Goal: Task Accomplishment & Management: Manage account settings

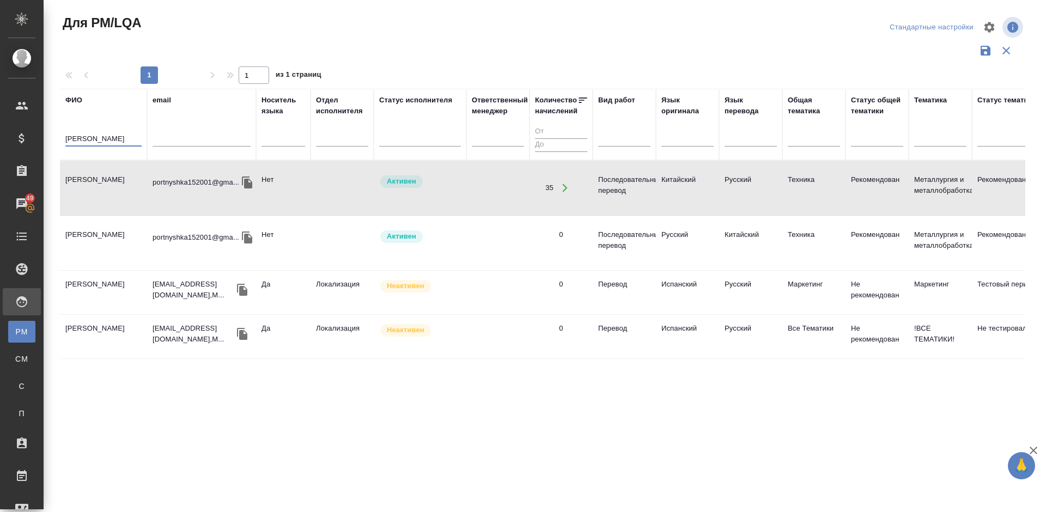
drag, startPoint x: 105, startPoint y: 136, endPoint x: 49, endPoint y: 142, distance: 56.4
click at [49, 142] on div "Для PM/LQA Стандартные настройки 1 1 из 1 страниц ФИО Портнова email Носитель я…" at bounding box center [545, 243] width 1003 height 487
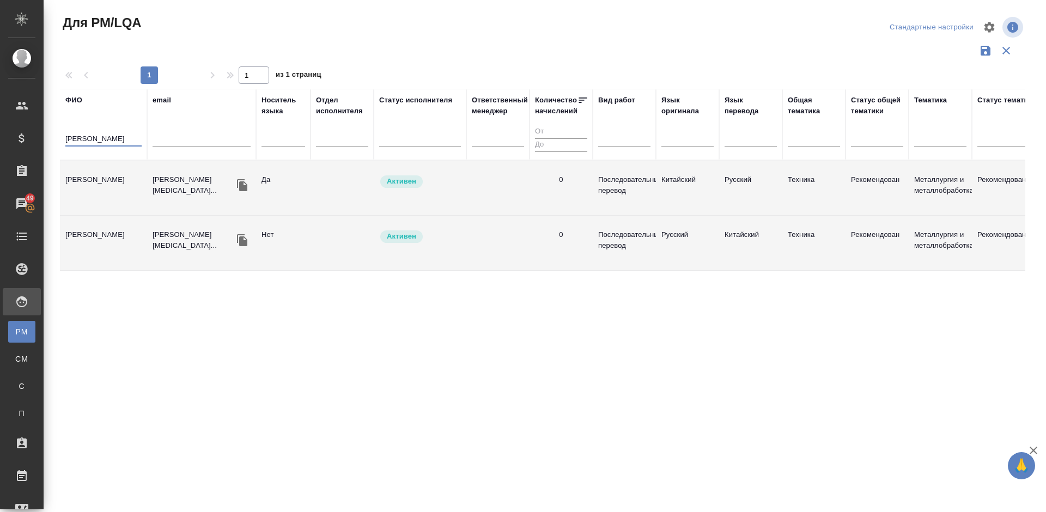
type input "Михайлов Ни"
click at [125, 203] on td "[PERSON_NAME]" at bounding box center [103, 188] width 87 height 38
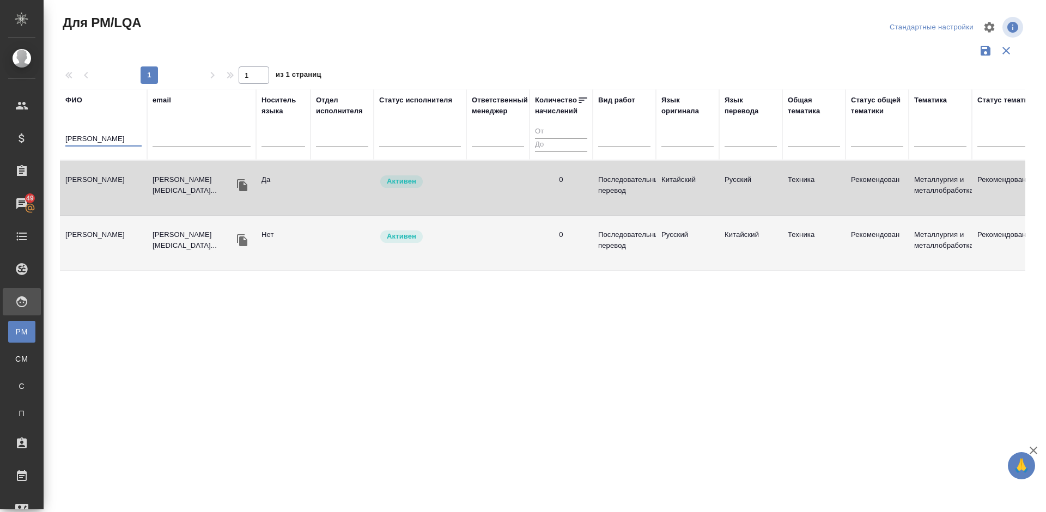
drag, startPoint x: 115, startPoint y: 137, endPoint x: 61, endPoint y: 137, distance: 54.0
click at [61, 137] on th "ФИО Михайлов Ни" at bounding box center [103, 124] width 87 height 71
type input "Галина"
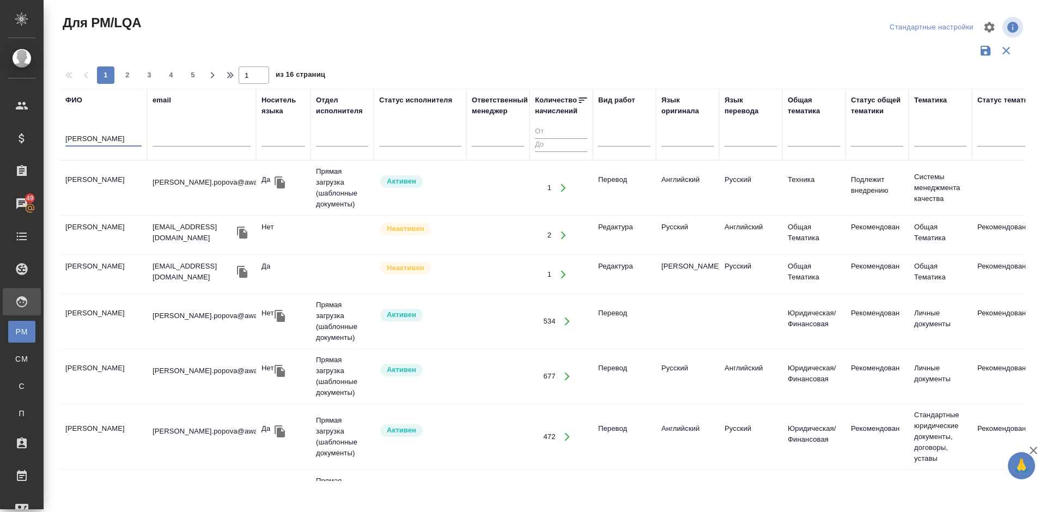
drag, startPoint x: 94, startPoint y: 136, endPoint x: 65, endPoint y: 137, distance: 28.4
click at [65, 137] on input "Галина" at bounding box center [103, 140] width 76 height 14
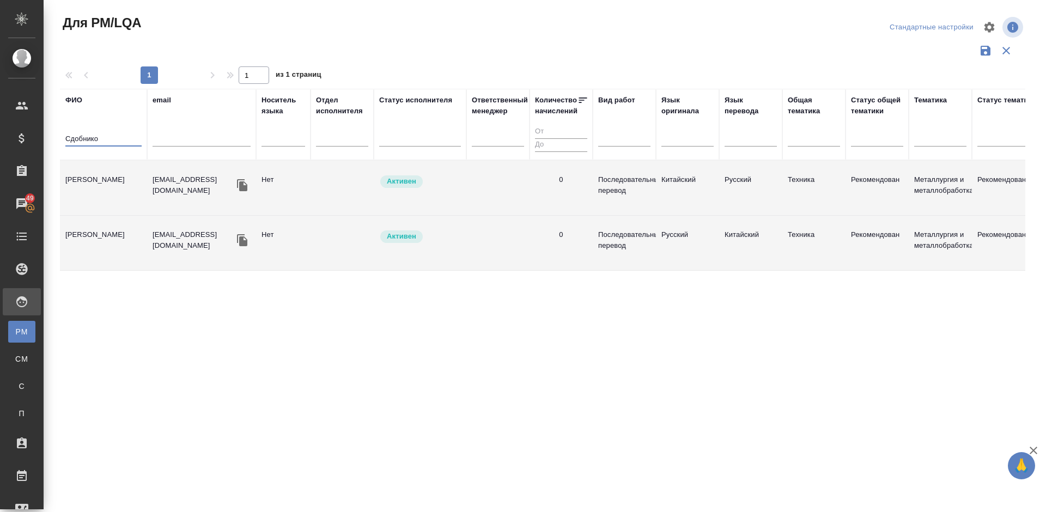
type input "Сдобнико"
click at [117, 188] on td "Сдобникова Галина" at bounding box center [103, 188] width 87 height 38
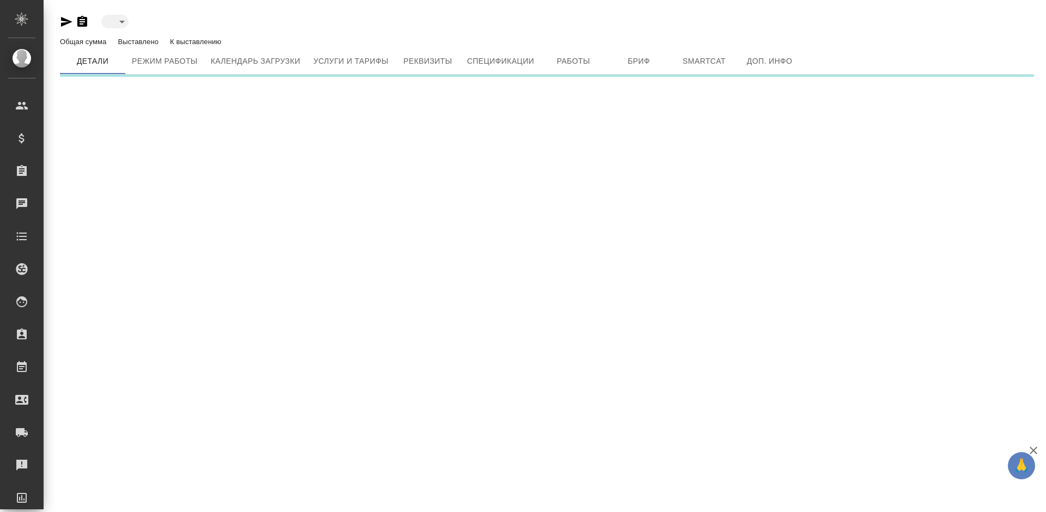
type input "active"
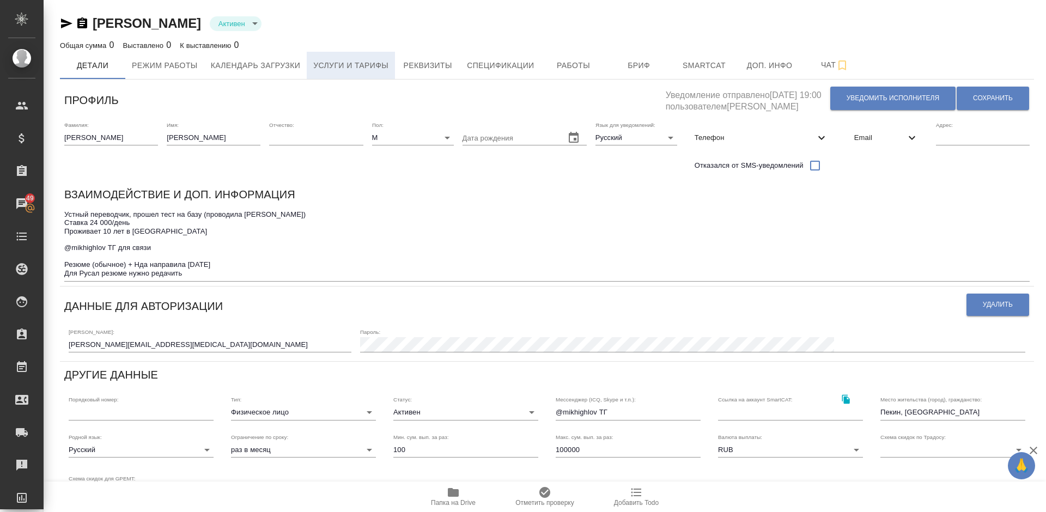
click at [356, 69] on span "Услуги и тарифы" at bounding box center [350, 66] width 75 height 14
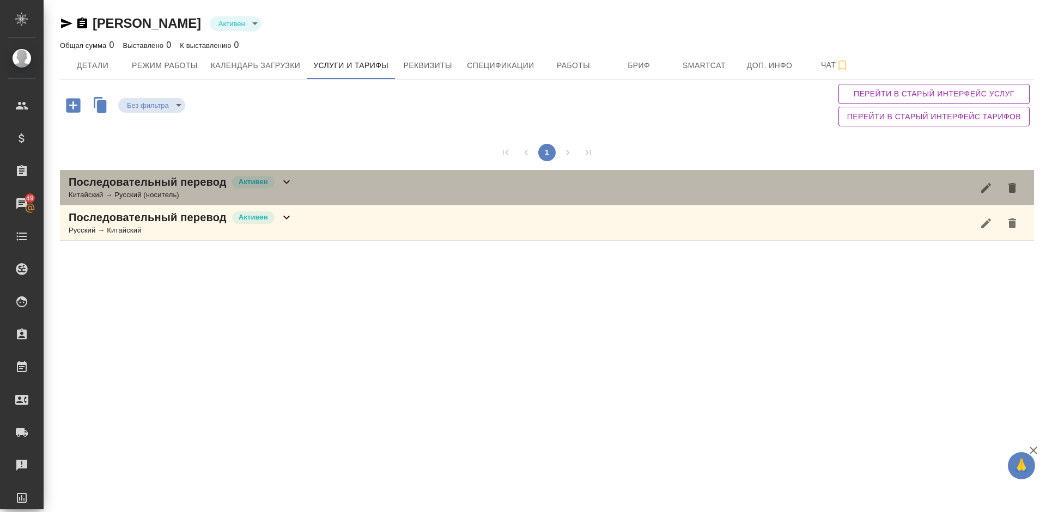
click at [326, 186] on div "Последовательный перевод [PERSON_NAME] → Русский (носитель)" at bounding box center [547, 187] width 974 height 35
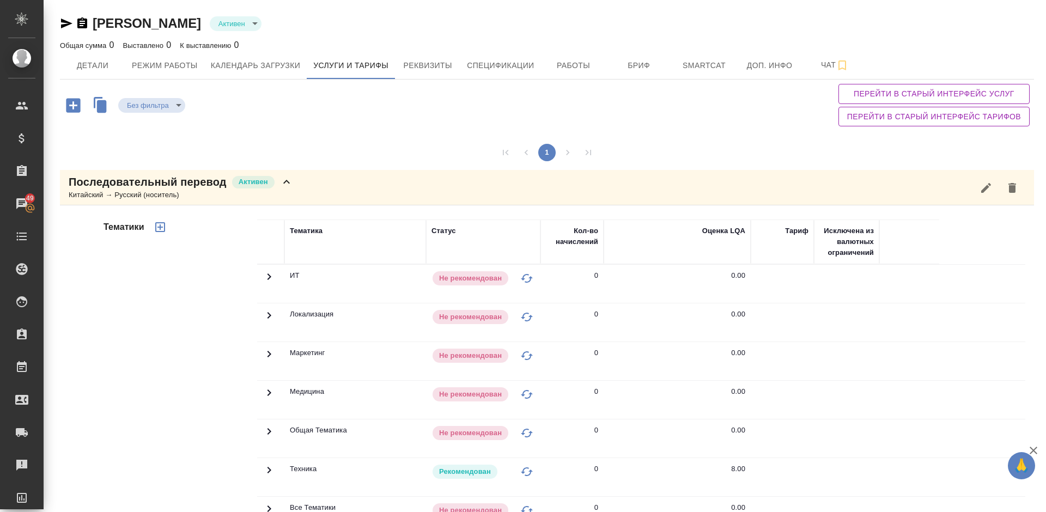
click at [199, 354] on div "Тематики" at bounding box center [179, 394] width 156 height 365
click at [301, 196] on div "Последовательный перевод [PERSON_NAME] → Русский (носитель)" at bounding box center [547, 187] width 974 height 35
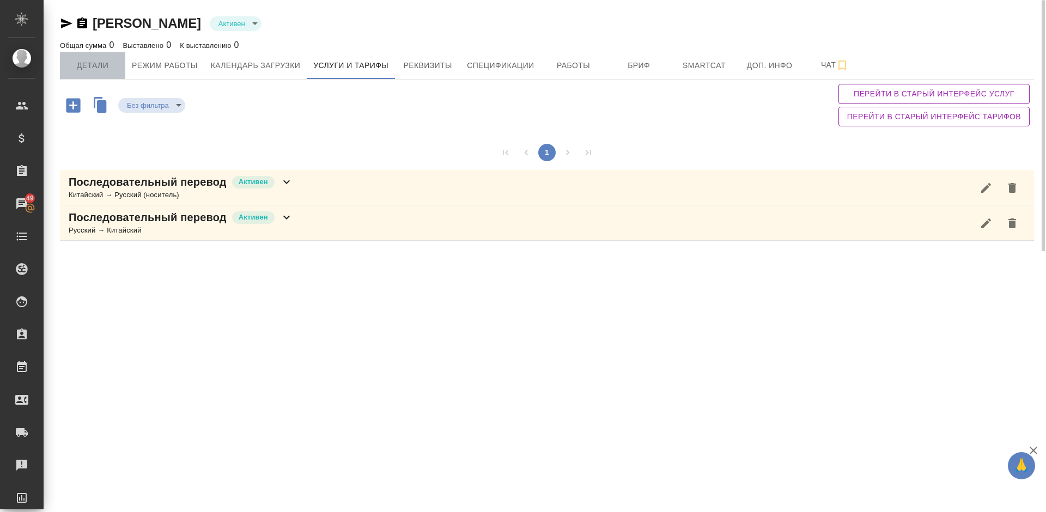
click at [99, 69] on span "Детали" at bounding box center [92, 66] width 52 height 14
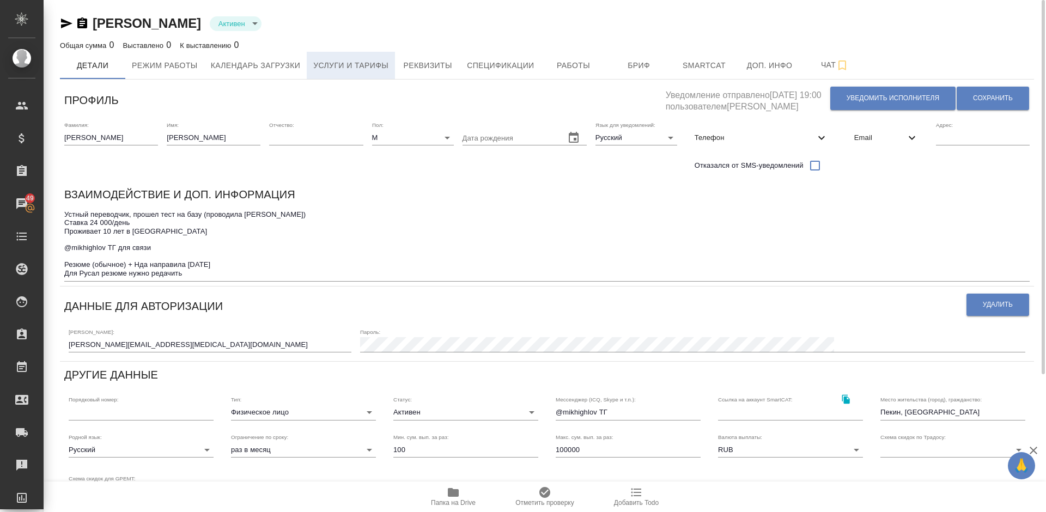
click at [379, 65] on span "Услуги и тарифы" at bounding box center [350, 66] width 75 height 14
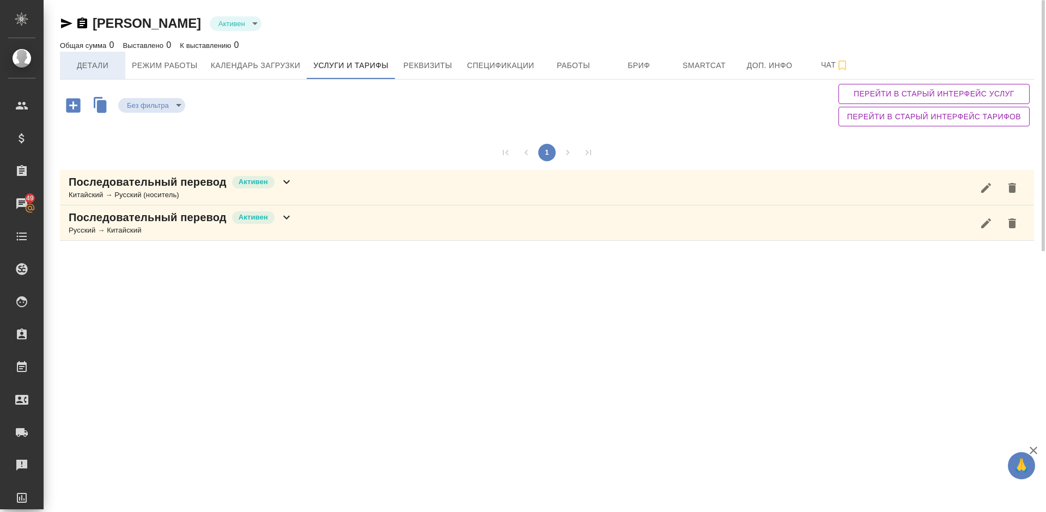
click at [106, 65] on span "Детали" at bounding box center [92, 66] width 52 height 14
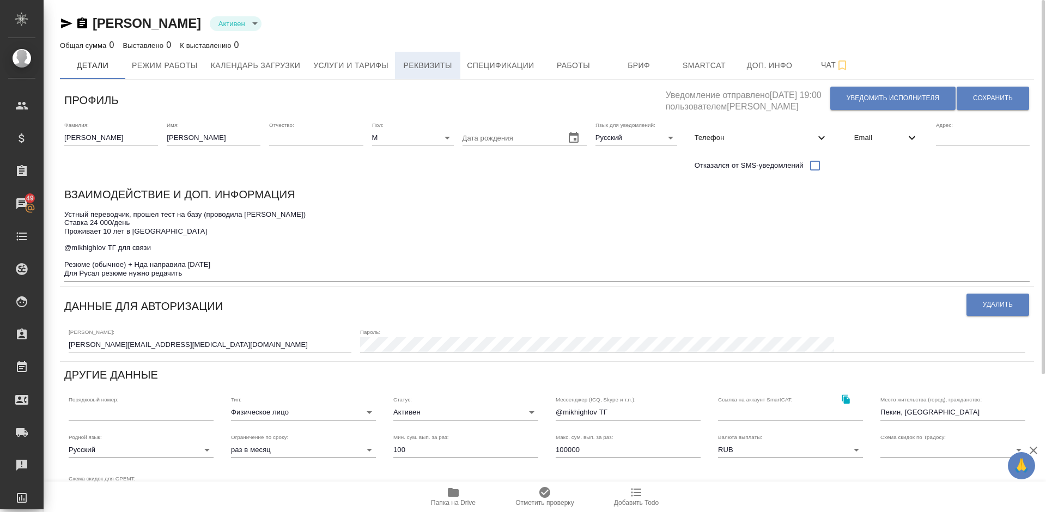
click at [417, 62] on span "Реквизиты" at bounding box center [428, 66] width 52 height 14
select select "10"
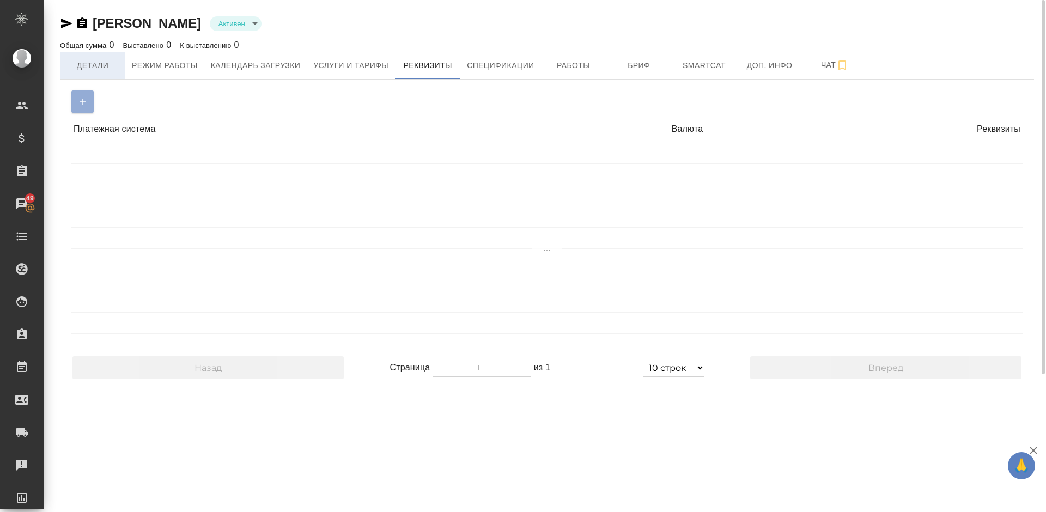
click at [99, 70] on span "Детали" at bounding box center [92, 66] width 52 height 14
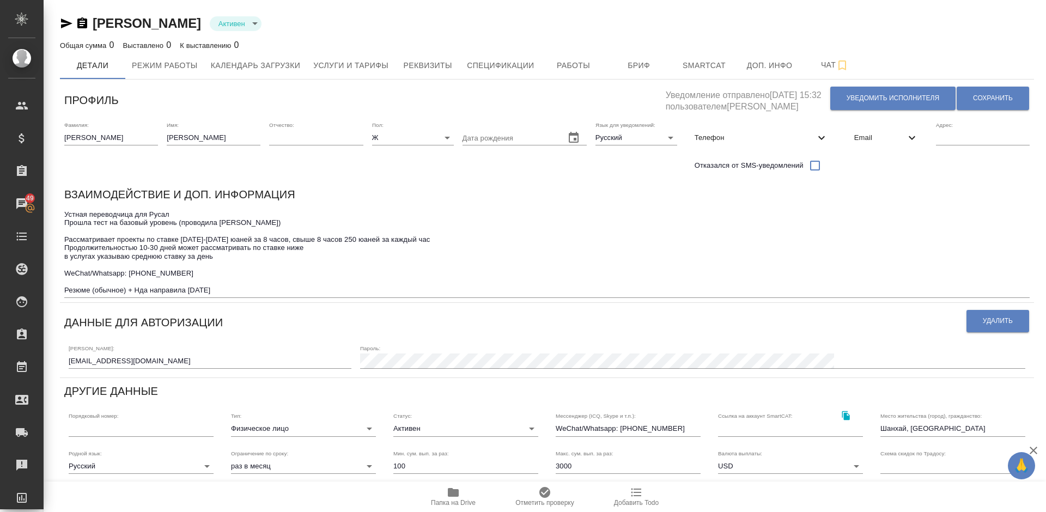
click at [861, 194] on div "Взаимодействие и доп. информация" at bounding box center [547, 196] width 966 height 21
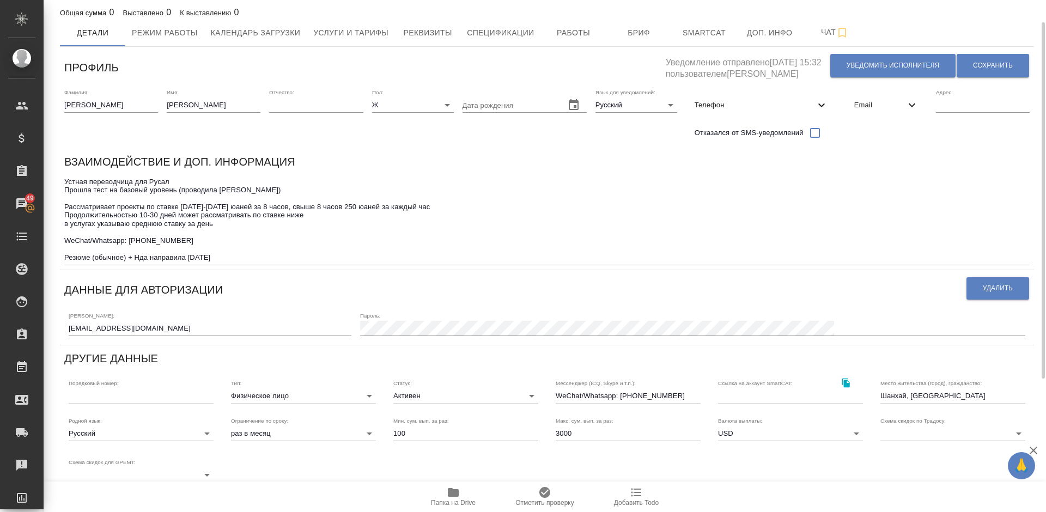
scroll to position [82, 0]
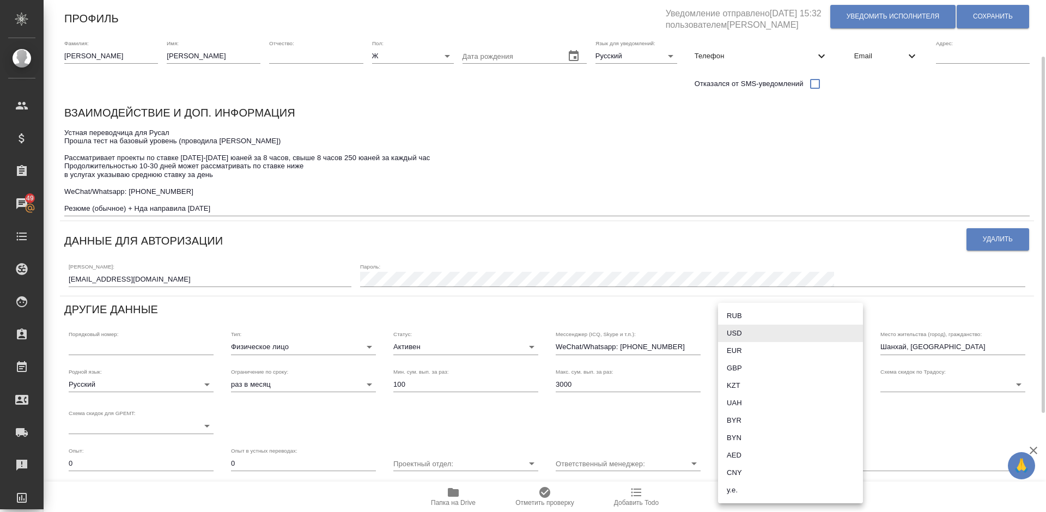
click at [826, 386] on body "🙏 .cls-1 fill:#fff; AWATERA Lazareva Anastasia Клиенты Спецификации Заказы 49 Ч…" at bounding box center [523, 256] width 1046 height 512
click at [766, 318] on li "RUB" at bounding box center [790, 315] width 145 height 17
type input "RUB"
click at [581, 383] on input "3000" at bounding box center [628, 384] width 145 height 15
type input "3"
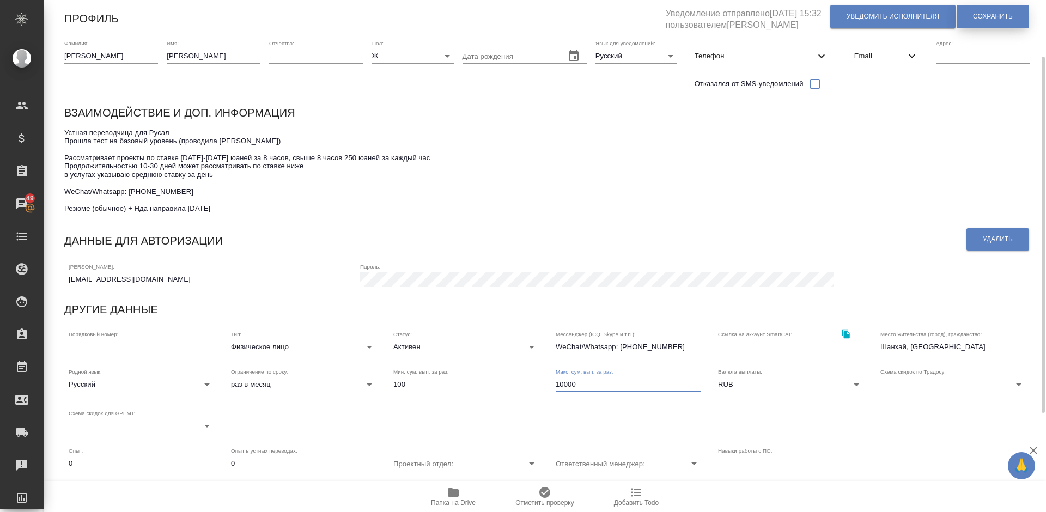
type input "10000"
click at [1007, 16] on span "Сохранить" at bounding box center [993, 16] width 40 height 9
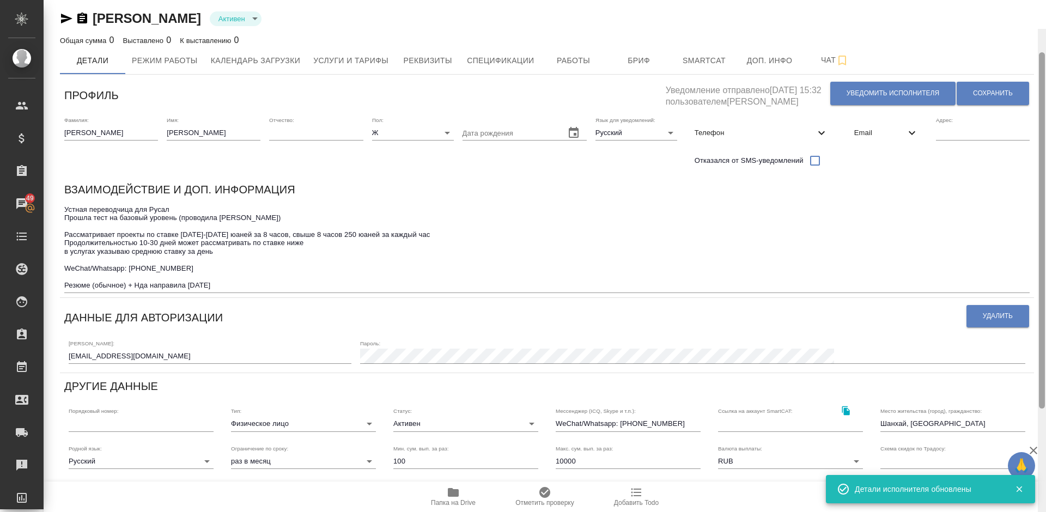
scroll to position [0, 0]
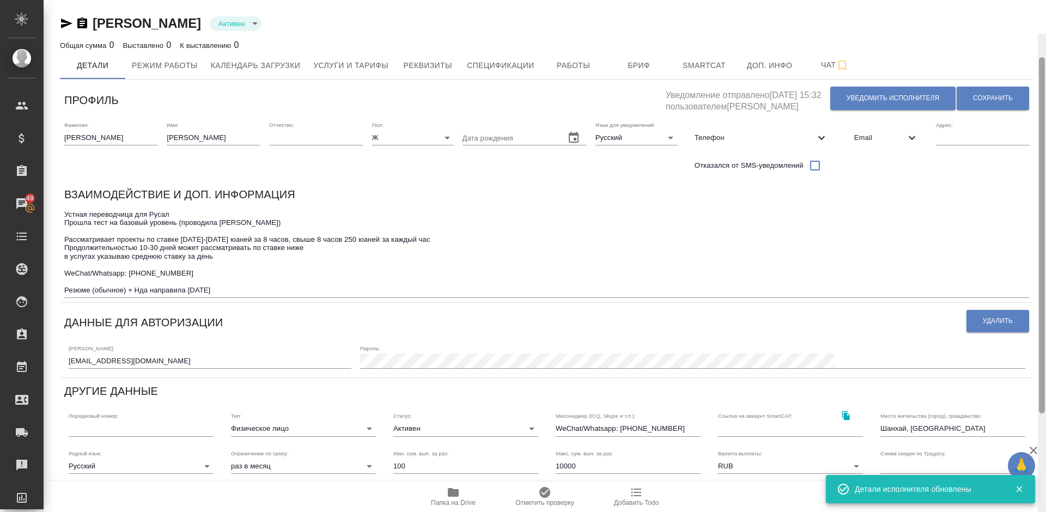
drag, startPoint x: 1044, startPoint y: 154, endPoint x: 1044, endPoint y: 65, distance: 88.8
click at [1044, 65] on div at bounding box center [1042, 235] width 6 height 356
click at [353, 59] on span "Услуги и тарифы" at bounding box center [350, 66] width 75 height 14
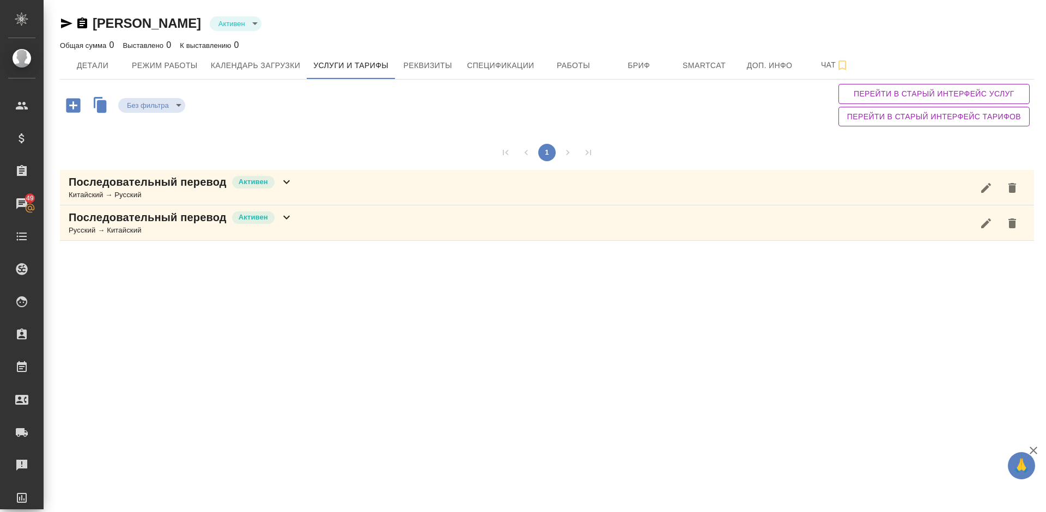
click at [327, 190] on div "Последовательный перевод Активен Китайский → Русский" at bounding box center [547, 187] width 974 height 35
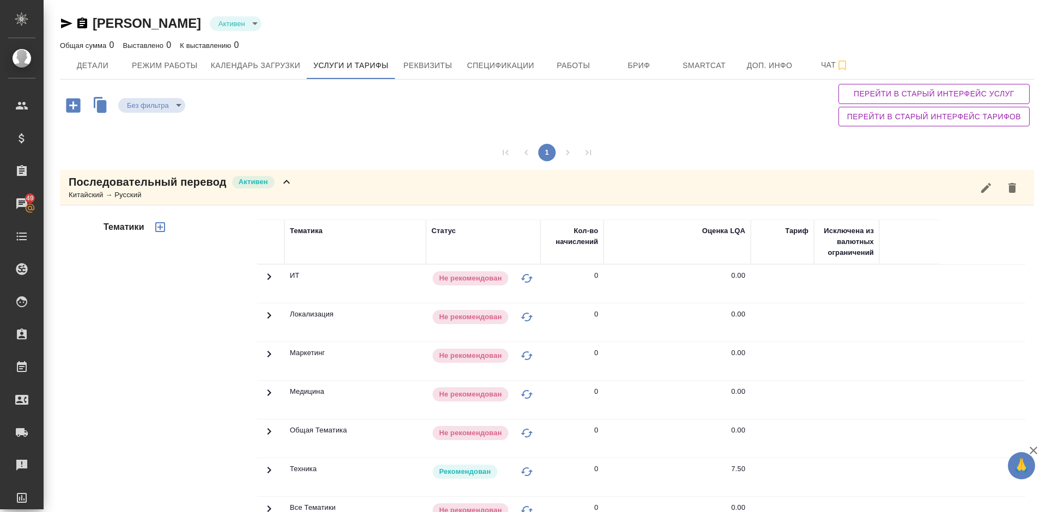
click at [193, 346] on div "Тематики" at bounding box center [179, 394] width 156 height 365
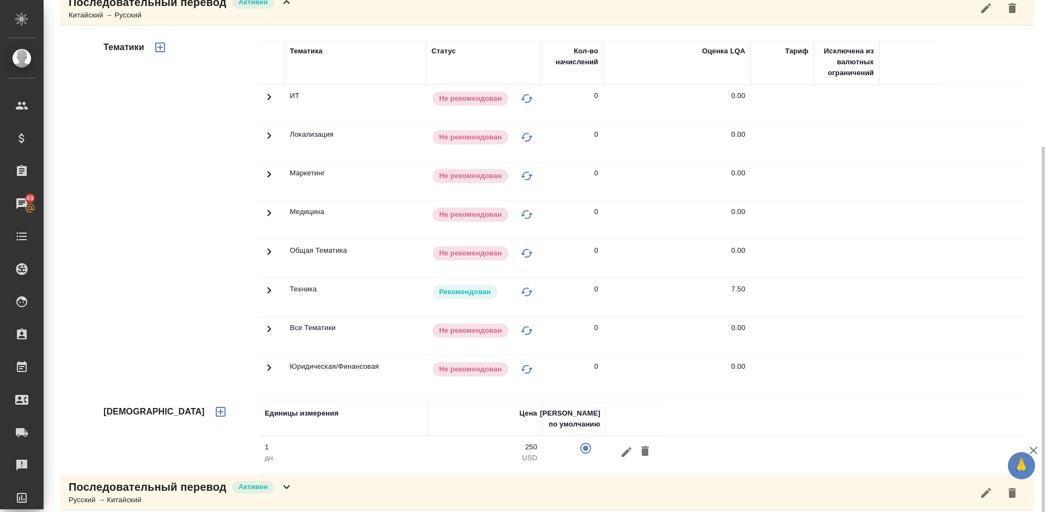
scroll to position [189, 0]
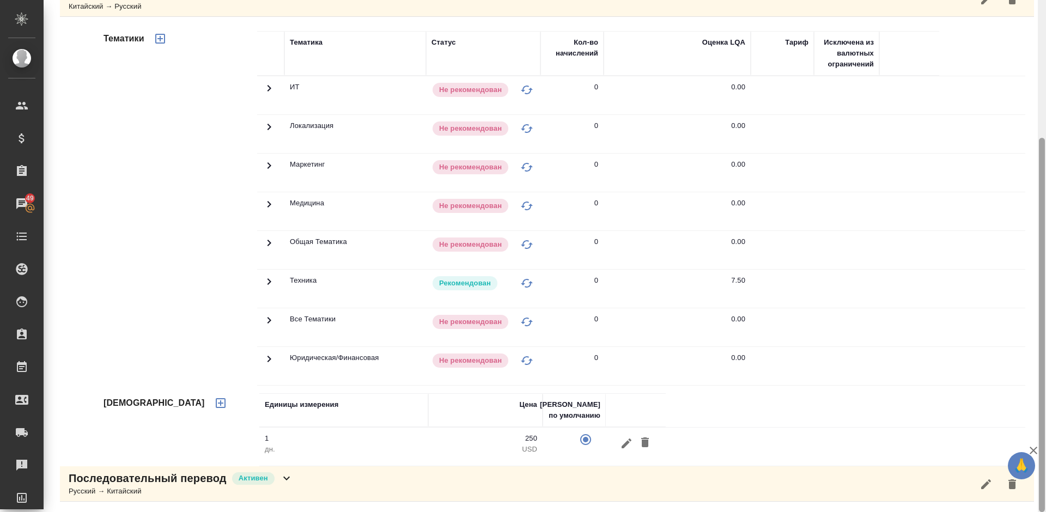
drag, startPoint x: 1045, startPoint y: 196, endPoint x: 1045, endPoint y: 41, distance: 155.3
click at [1045, 41] on div at bounding box center [1042, 256] width 8 height 512
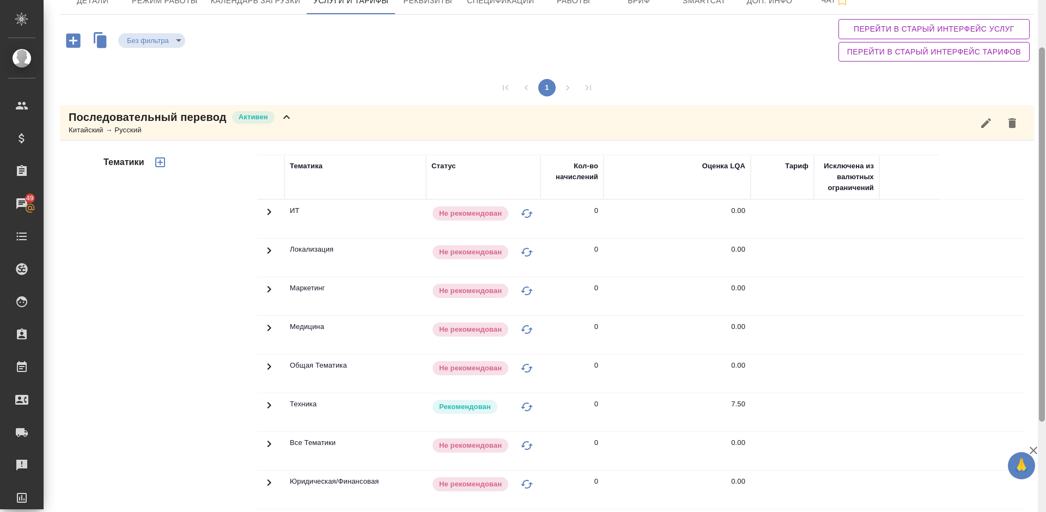
scroll to position [0, 0]
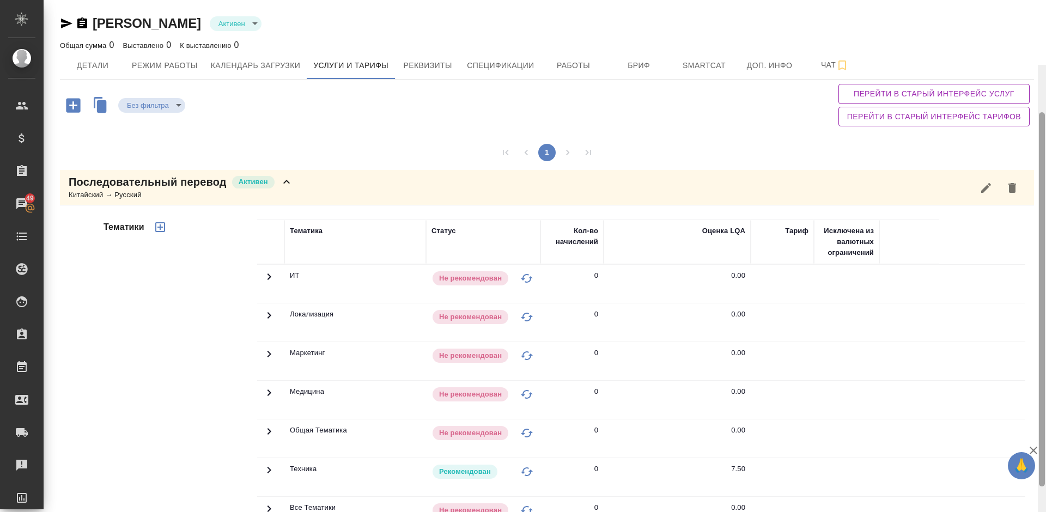
drag, startPoint x: 1044, startPoint y: 148, endPoint x: 1045, endPoint y: 8, distance: 140.1
click at [1046, 65] on div at bounding box center [1042, 321] width 8 height 512
click at [110, 69] on span "Детали" at bounding box center [92, 66] width 52 height 14
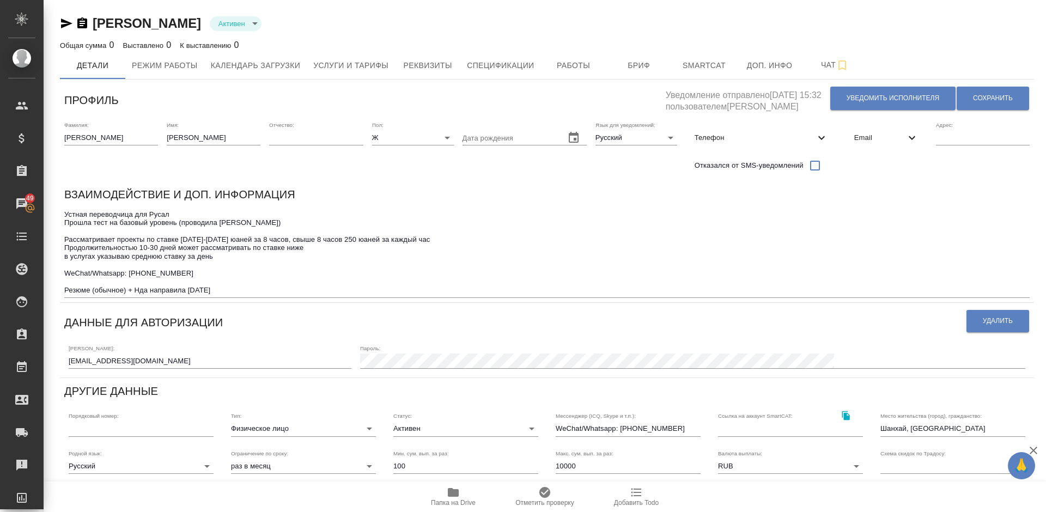
click at [214, 258] on textarea "Устная переводчица для Русал Прошла тест на базовый уровень (проводила Агафья) …" at bounding box center [547, 252] width 966 height 84
type textarea "Устная переводчица для Русал Прошла тест на базовый уровень (проводила Агафья) …"
click at [975, 102] on span "Сохранить" at bounding box center [993, 98] width 40 height 9
click at [340, 69] on span "Услуги и тарифы" at bounding box center [350, 66] width 75 height 14
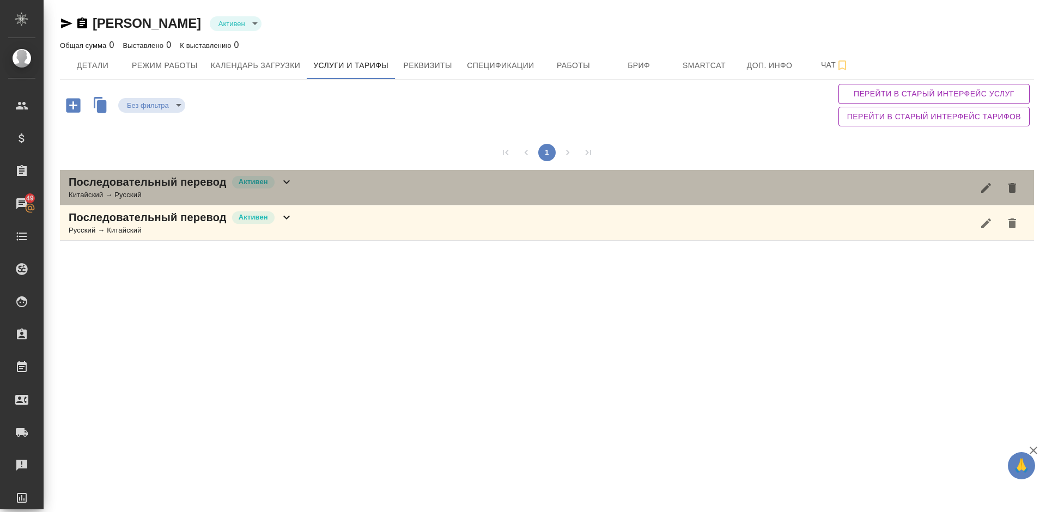
click at [317, 193] on div "Последовательный перевод Активен Китайский → Русский" at bounding box center [547, 187] width 974 height 35
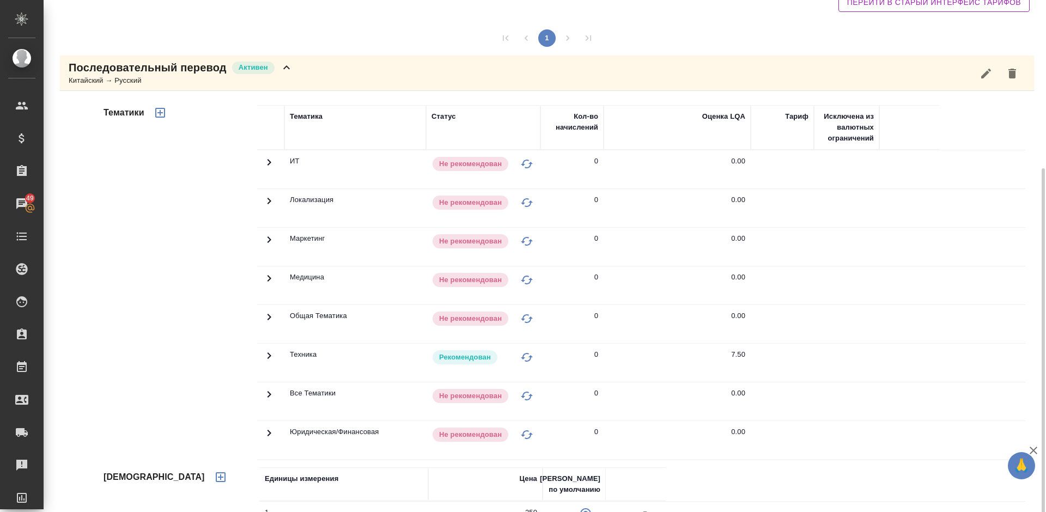
scroll to position [189, 0]
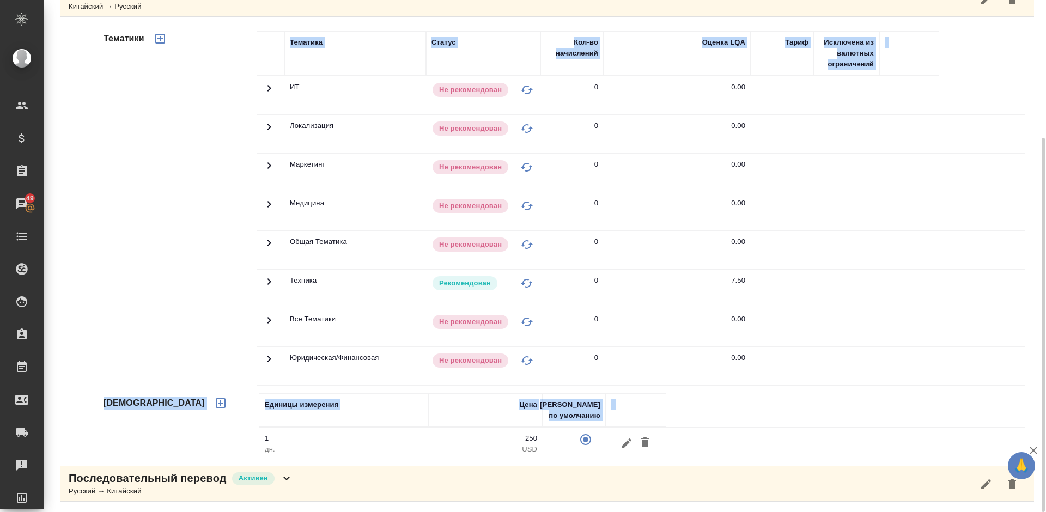
drag, startPoint x: 194, startPoint y: 287, endPoint x: 565, endPoint y: 506, distance: 431.2
click at [565, 506] on div "Сдобникова Галина Активен active Общая сумма 0 Выставлено 0 К выставлению 0 Дет…" at bounding box center [547, 161] width 986 height 701
click at [625, 444] on icon "button" at bounding box center [627, 443] width 10 height 10
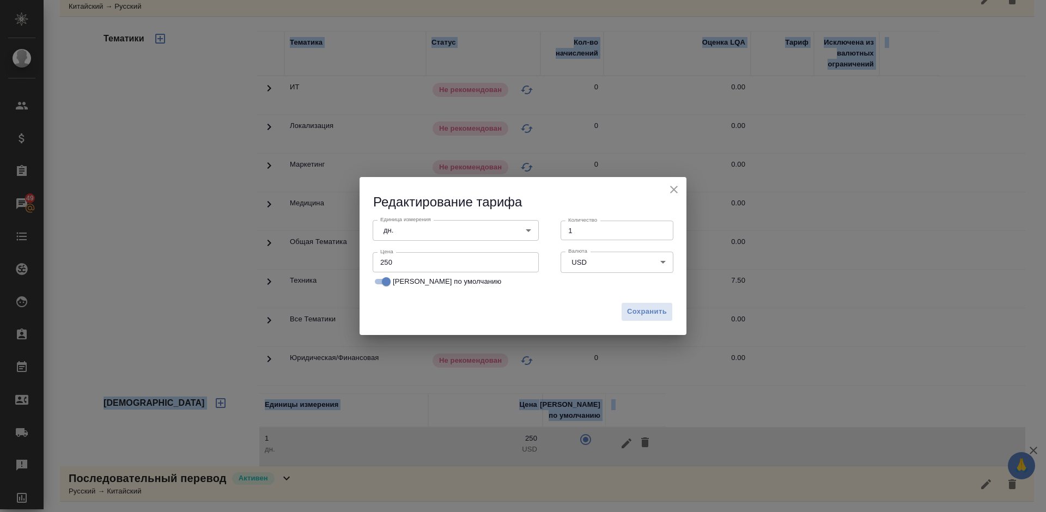
click at [428, 229] on body "🙏 .cls-1 fill:#fff; AWATERA Lazareva Anastasia Клиенты Спецификации Заказы 49 Ч…" at bounding box center [523, 256] width 1046 height 512
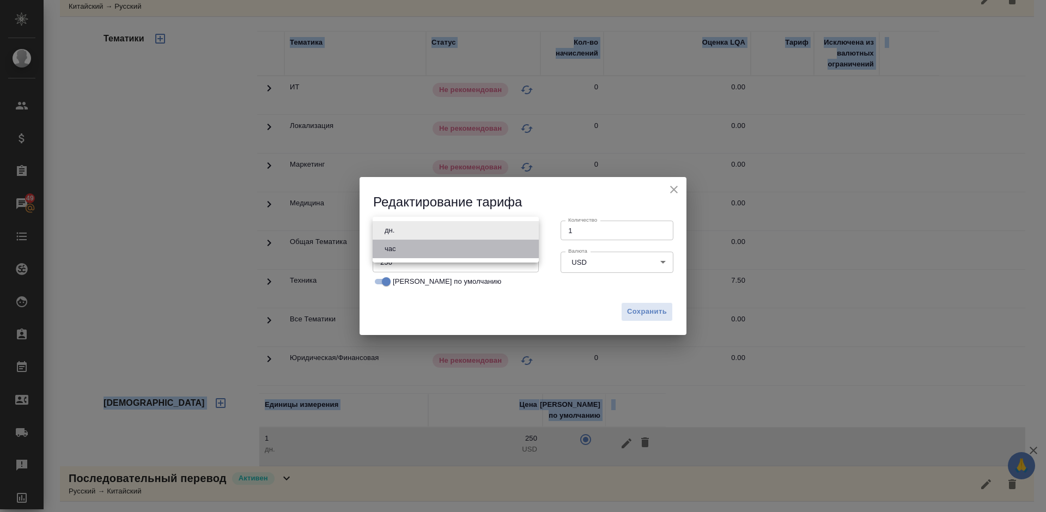
click at [419, 249] on li "час" at bounding box center [456, 249] width 166 height 19
type input "5a8b1489cc6b4906c91bfd93"
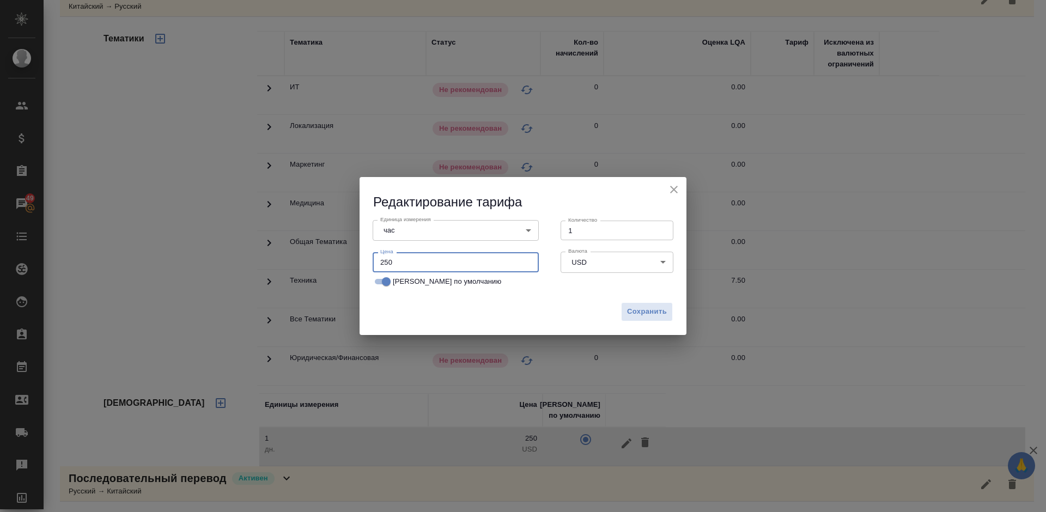
click at [406, 264] on input "250" at bounding box center [456, 262] width 166 height 20
type input "2500"
click at [596, 259] on body "🙏 .cls-1 fill:#fff; AWATERA Lazareva Anastasia Клиенты Спецификации Заказы 49 Ч…" at bounding box center [523, 256] width 1046 height 512
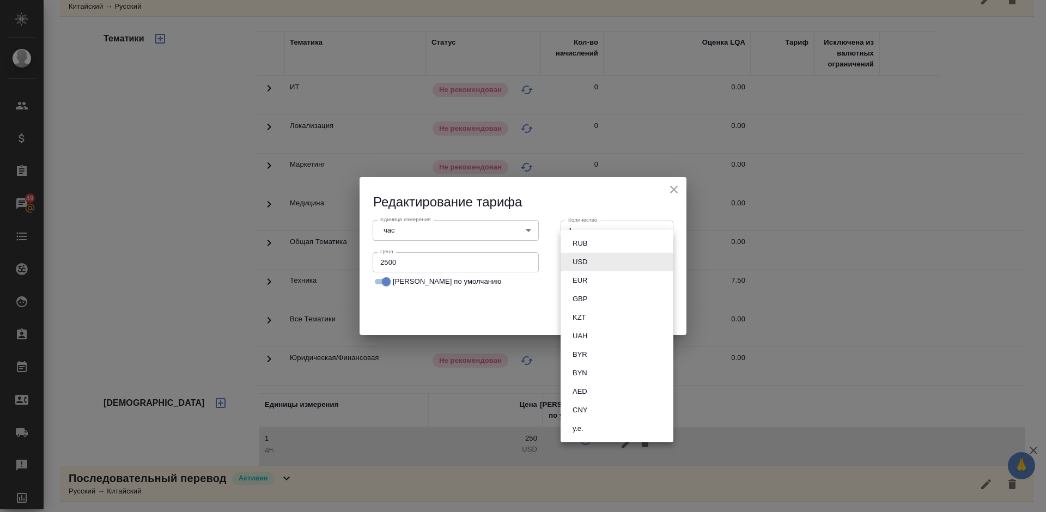
click at [586, 239] on button "RUB" at bounding box center [579, 244] width 21 height 12
type input "RUB"
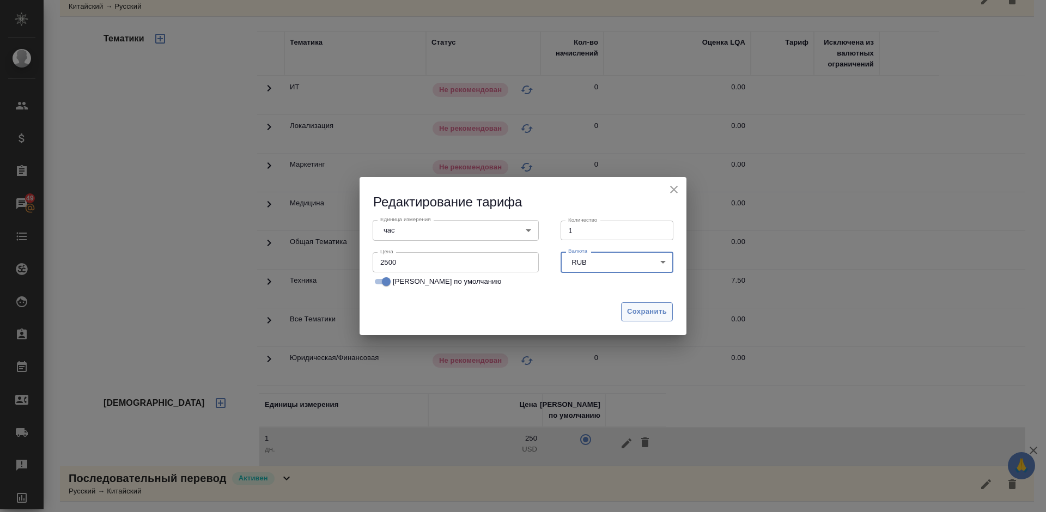
click at [637, 312] on span "Сохранить" at bounding box center [647, 312] width 40 height 13
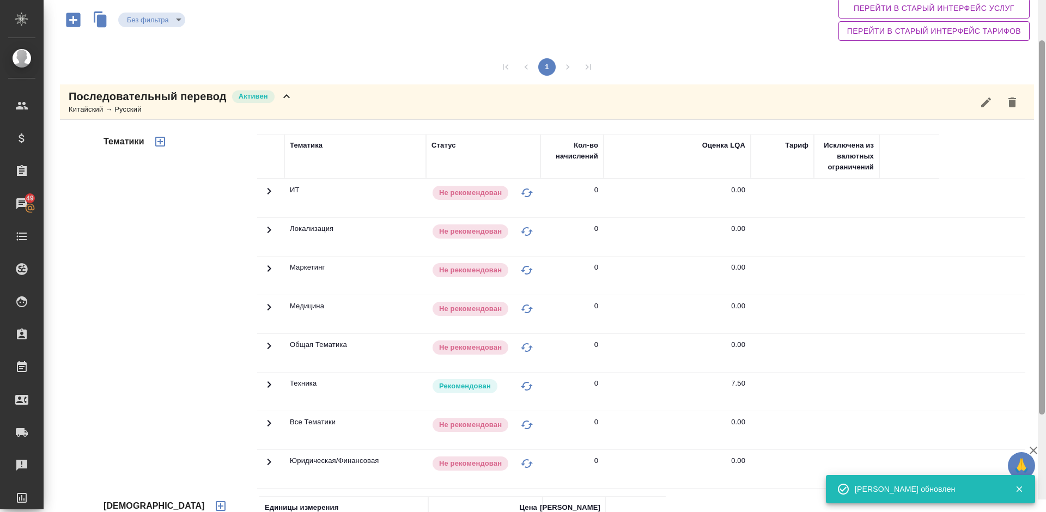
drag, startPoint x: 1044, startPoint y: 178, endPoint x: 1046, endPoint y: 94, distance: 84.5
click at [1046, 94] on div at bounding box center [1042, 243] width 8 height 512
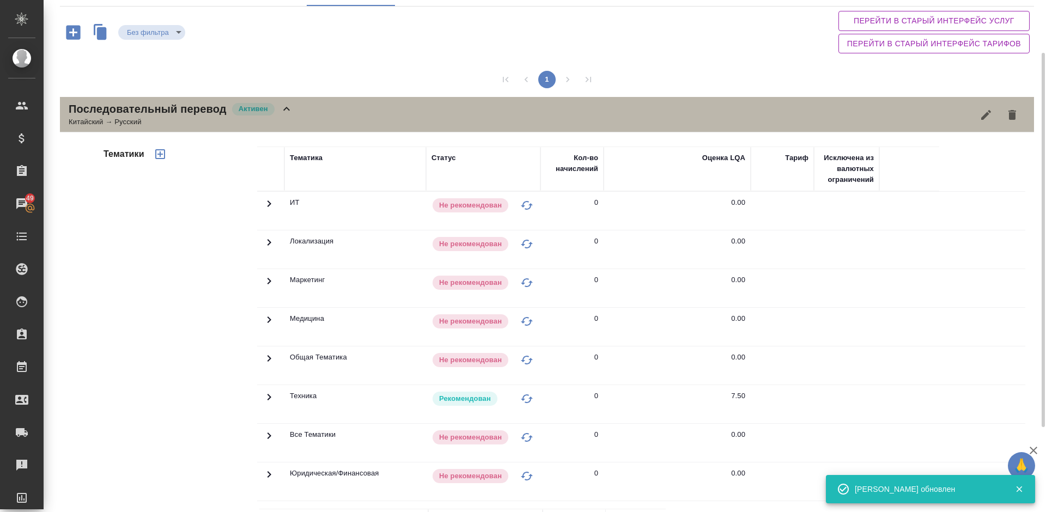
click at [313, 120] on div "Последовательный перевод Активен Китайский → Русский" at bounding box center [547, 114] width 974 height 35
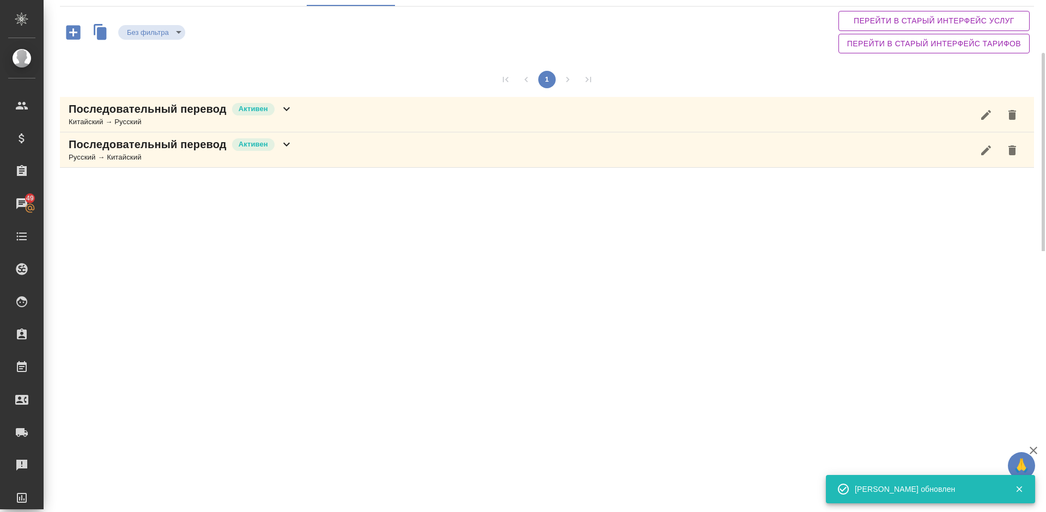
click at [341, 155] on div "Последовательный перевод Активен Русский → Китайский" at bounding box center [547, 149] width 974 height 35
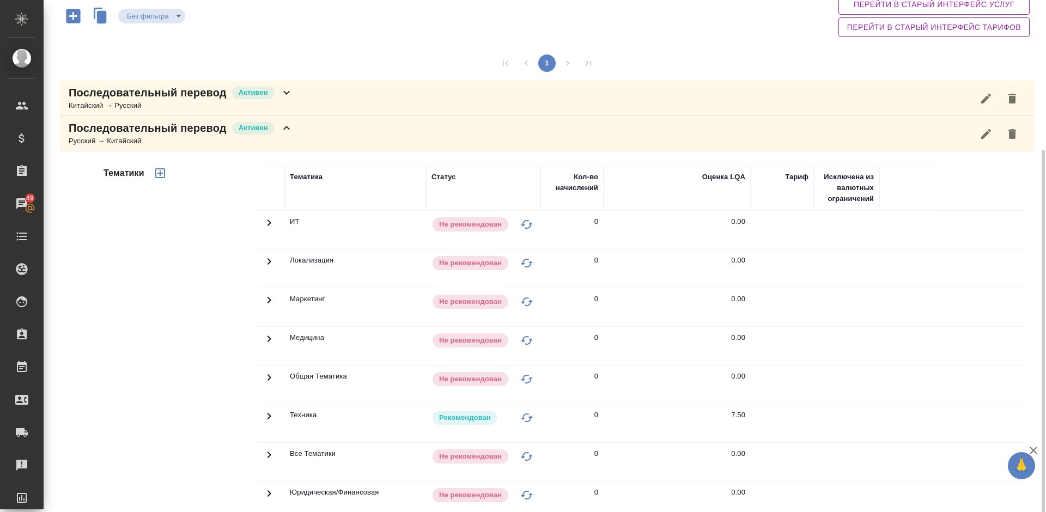
scroll to position [189, 0]
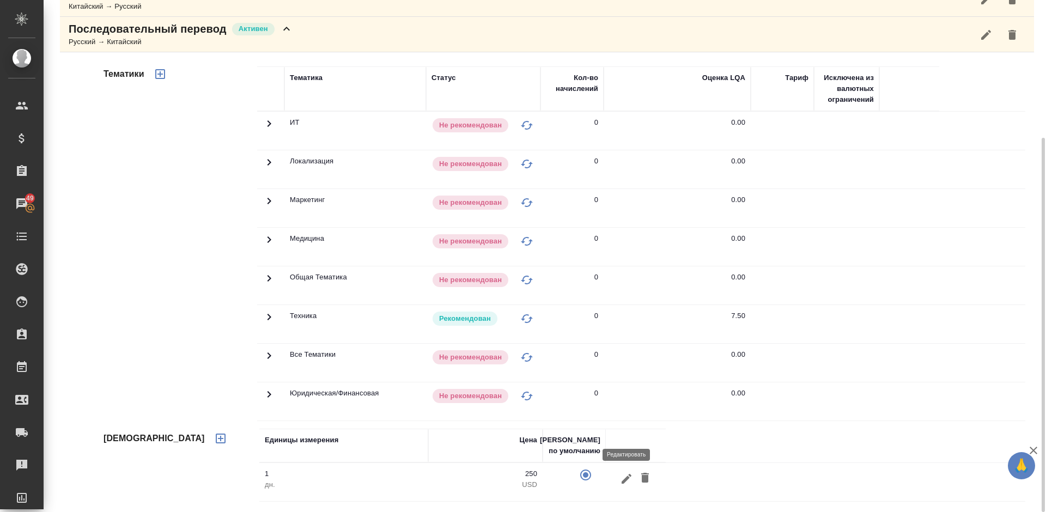
click at [626, 478] on icon "button" at bounding box center [627, 479] width 10 height 10
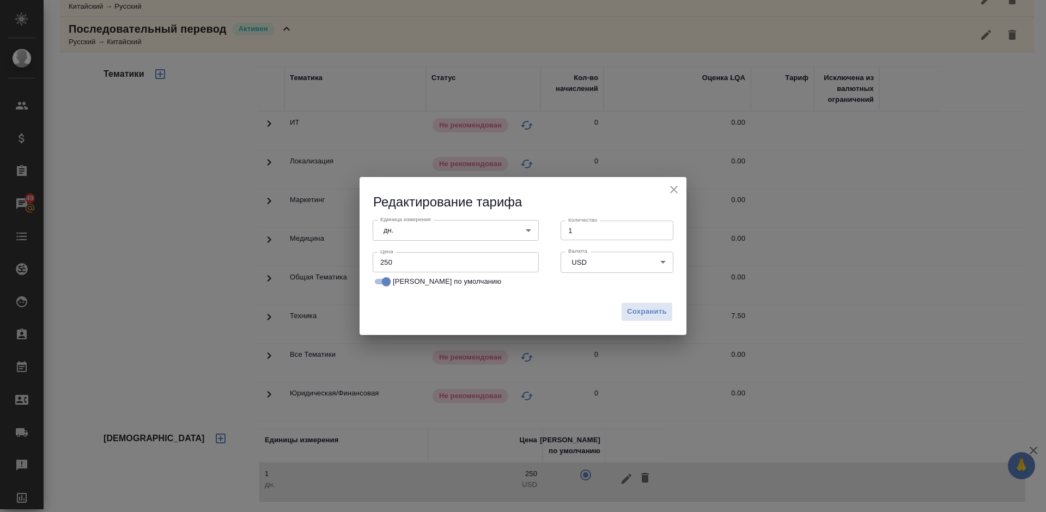
click at [446, 231] on body "🙏 .cls-1 fill:#fff; AWATERA Lazareva Anastasia Клиенты Спецификации Заказы 49 Ч…" at bounding box center [523, 256] width 1046 height 512
click at [418, 252] on li "час" at bounding box center [456, 249] width 166 height 19
type input "5a8b1489cc6b4906c91bfd93"
click at [401, 260] on input "250" at bounding box center [456, 262] width 166 height 20
type input "2500"
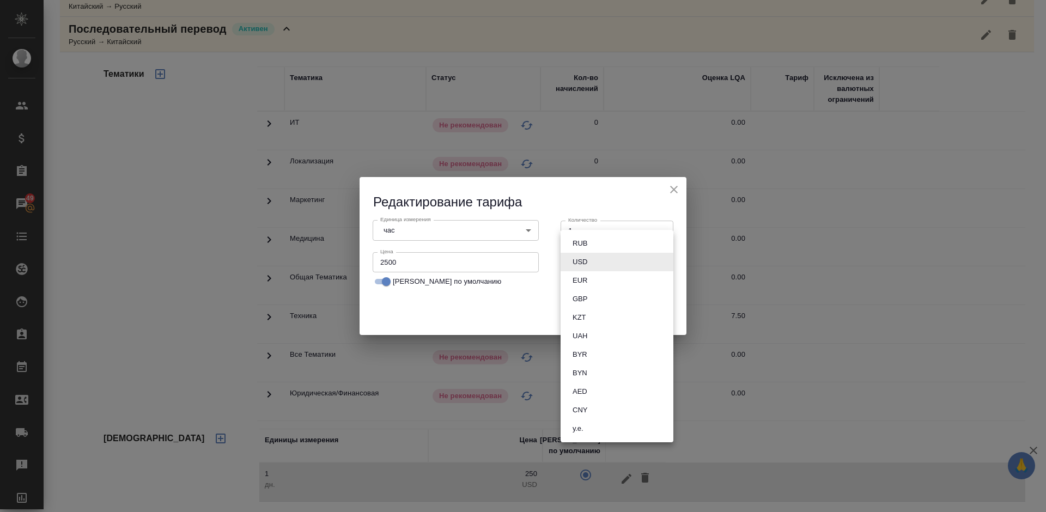
click at [609, 264] on body "🙏 .cls-1 fill:#fff; AWATERA Lazareva Anastasia Клиенты Спецификации Заказы 49 Ч…" at bounding box center [523, 256] width 1046 height 512
click at [587, 242] on button "RUB" at bounding box center [579, 244] width 21 height 12
type input "RUB"
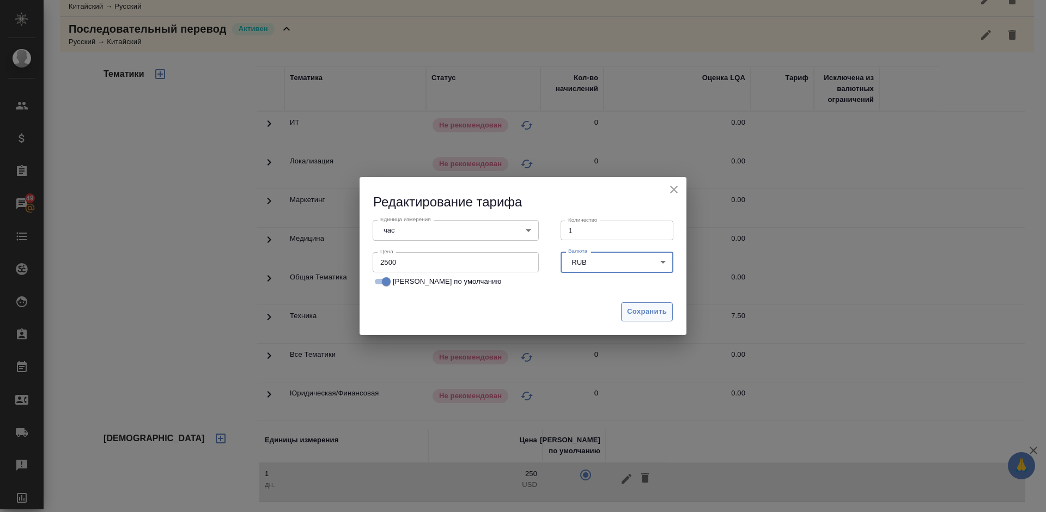
click at [647, 307] on span "Сохранить" at bounding box center [647, 312] width 40 height 13
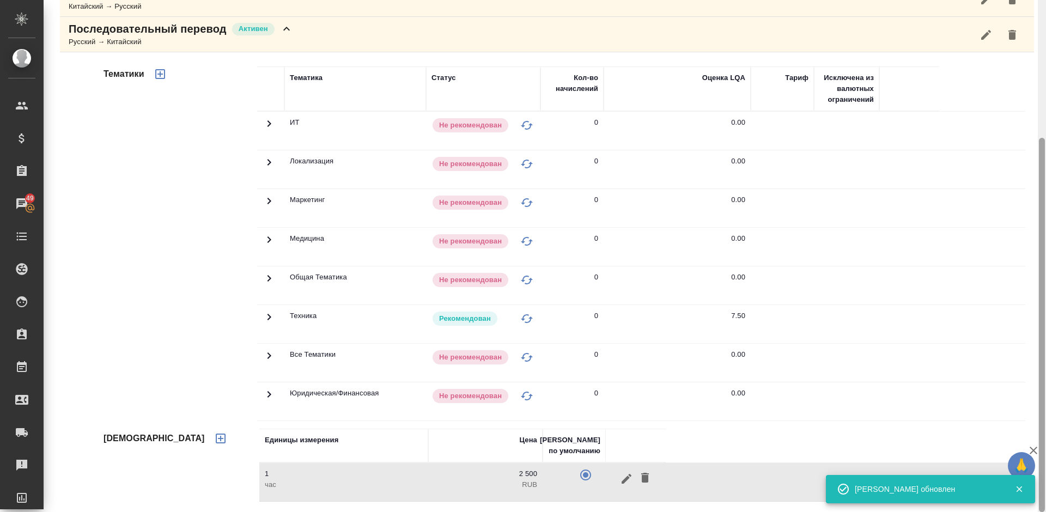
drag, startPoint x: 1045, startPoint y: 274, endPoint x: 1046, endPoint y: 118, distance: 155.9
click at [1046, 118] on div at bounding box center [1042, 256] width 8 height 512
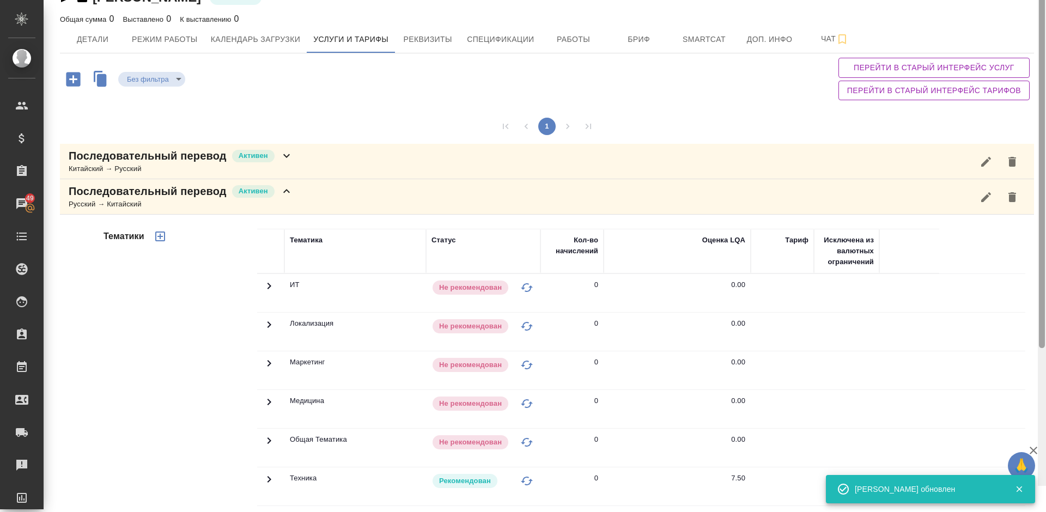
scroll to position [0, 0]
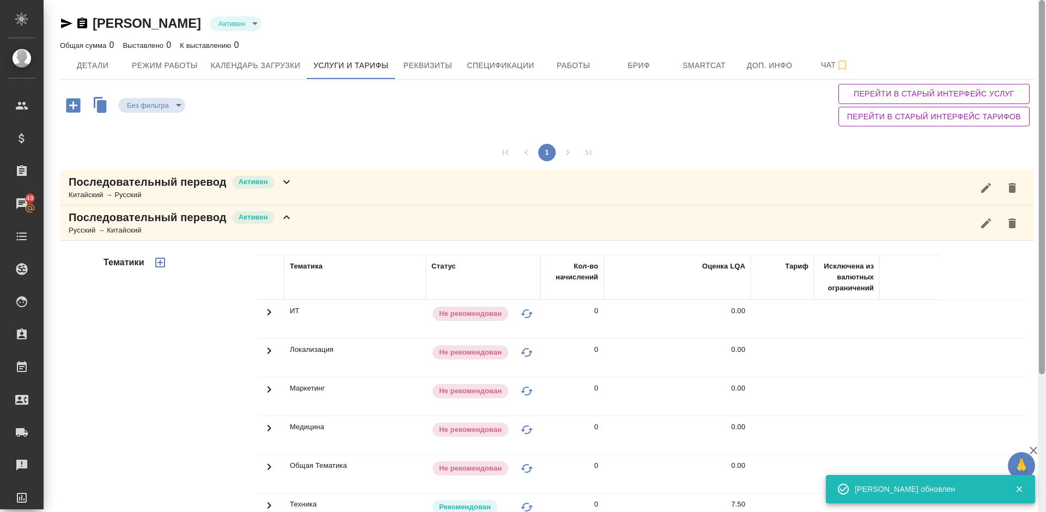
drag, startPoint x: 1044, startPoint y: 179, endPoint x: 1044, endPoint y: 39, distance: 139.5
click at [1044, 40] on div at bounding box center [1042, 187] width 6 height 374
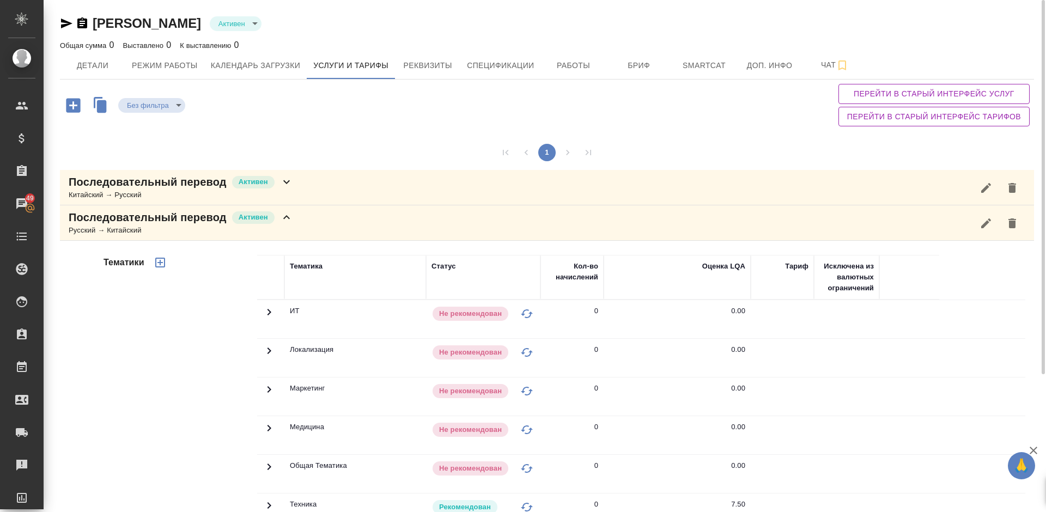
click at [304, 229] on div "Последовательный перевод Активен Русский → Китайский" at bounding box center [547, 222] width 974 height 35
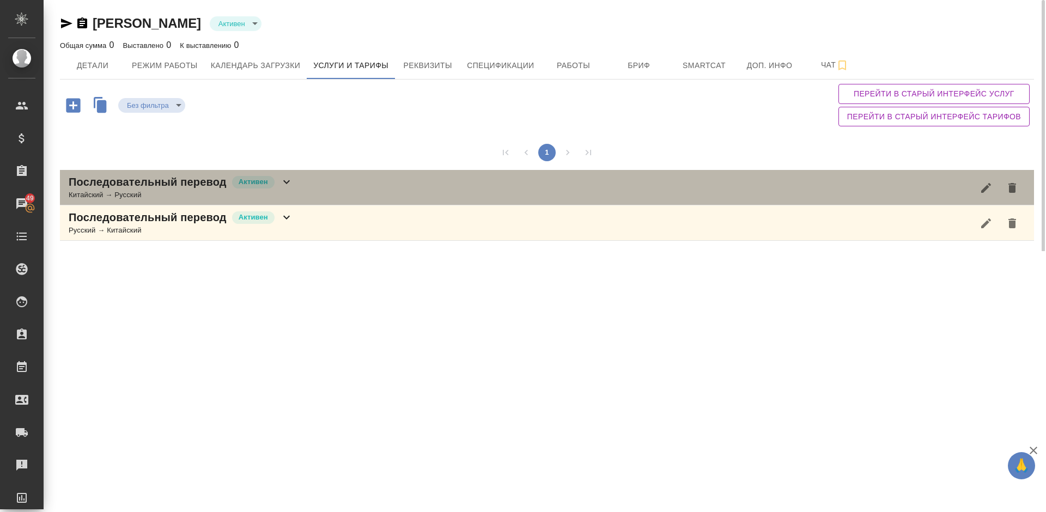
click at [299, 178] on div "Последовательный перевод Активен Китайский → Русский" at bounding box center [547, 187] width 974 height 35
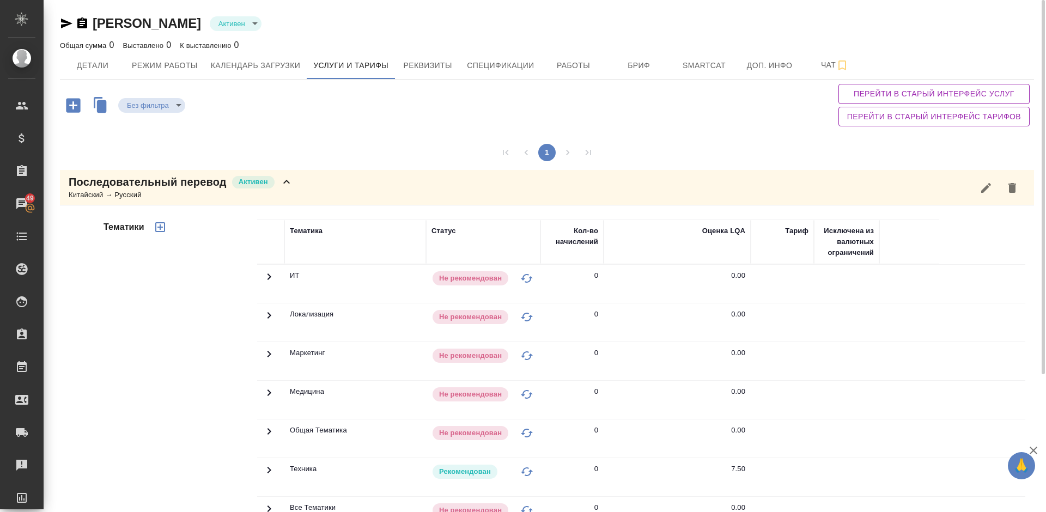
click at [166, 397] on div "Тематики" at bounding box center [179, 394] width 156 height 365
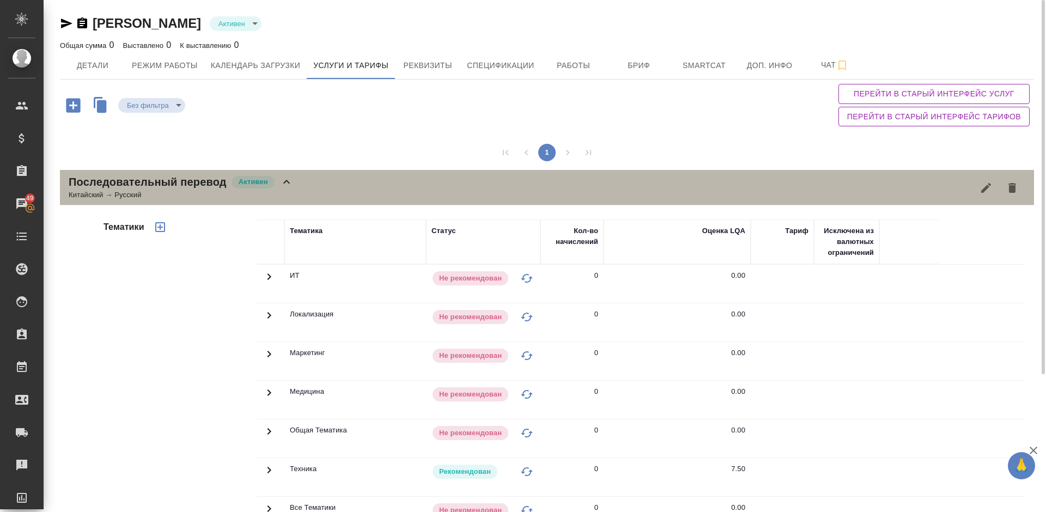
click at [299, 187] on div "Последовательный перевод Активен Китайский → Русский" at bounding box center [547, 187] width 974 height 35
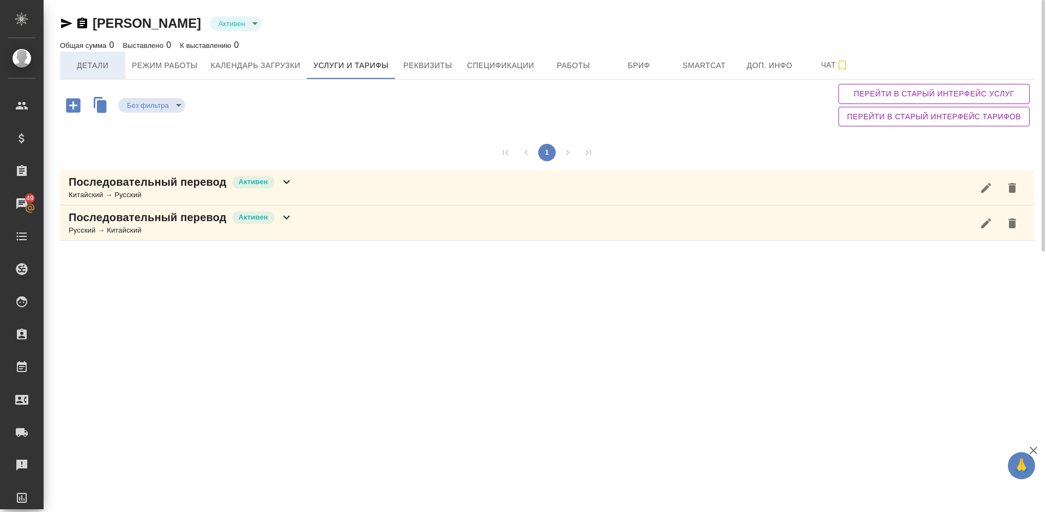
click at [107, 63] on span "Детали" at bounding box center [92, 66] width 52 height 14
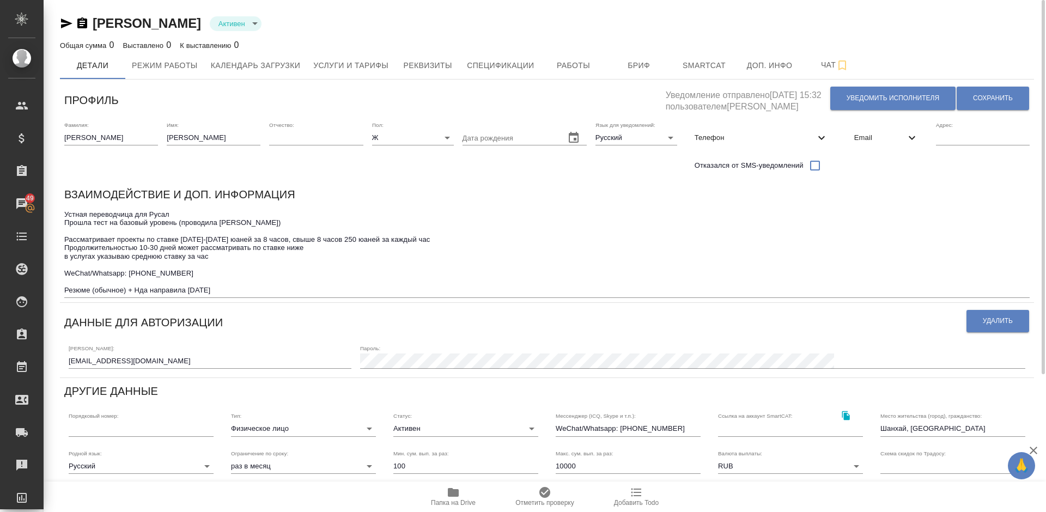
click at [579, 468] on input "10000" at bounding box center [628, 466] width 145 height 15
type input "100000"
click at [992, 99] on span "Сохранить" at bounding box center [993, 98] width 40 height 9
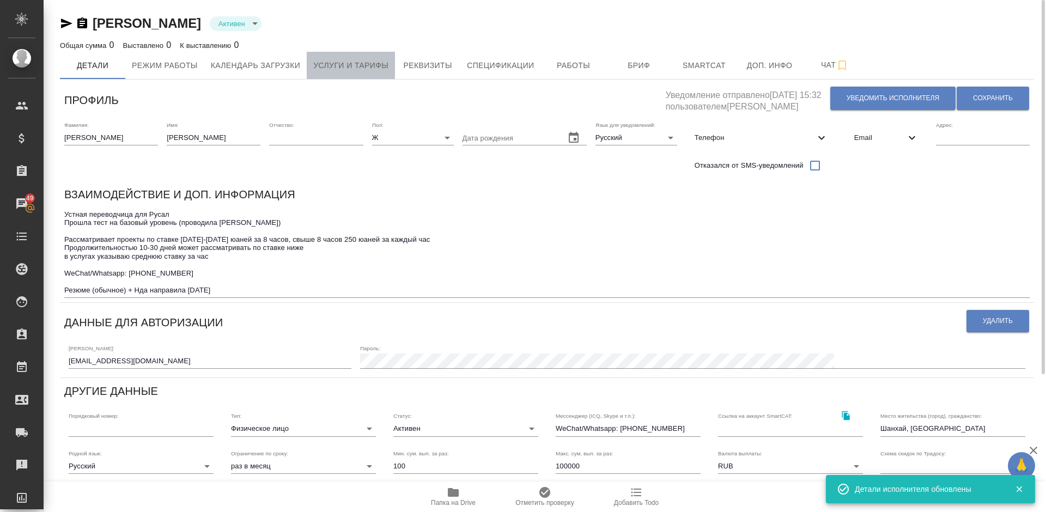
click at [353, 66] on span "Услуги и тарифы" at bounding box center [350, 66] width 75 height 14
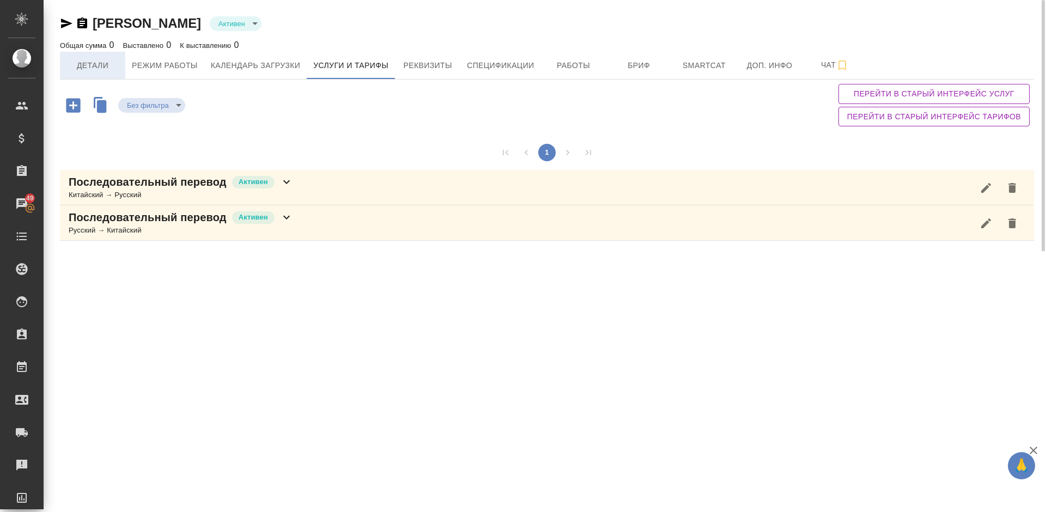
click at [108, 63] on span "Детали" at bounding box center [92, 66] width 52 height 14
